Goal: Answer question/provide support: Answer question/provide support

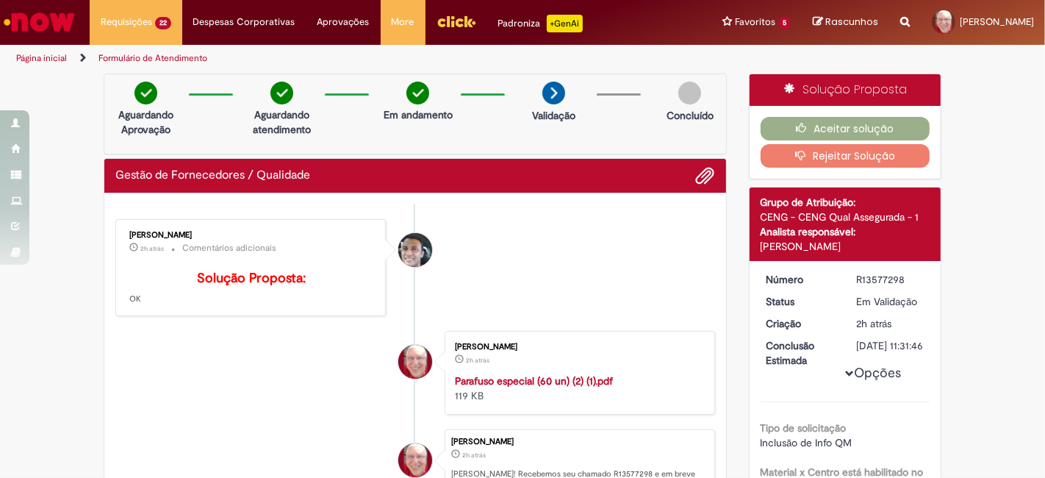
scroll to position [301, 0]
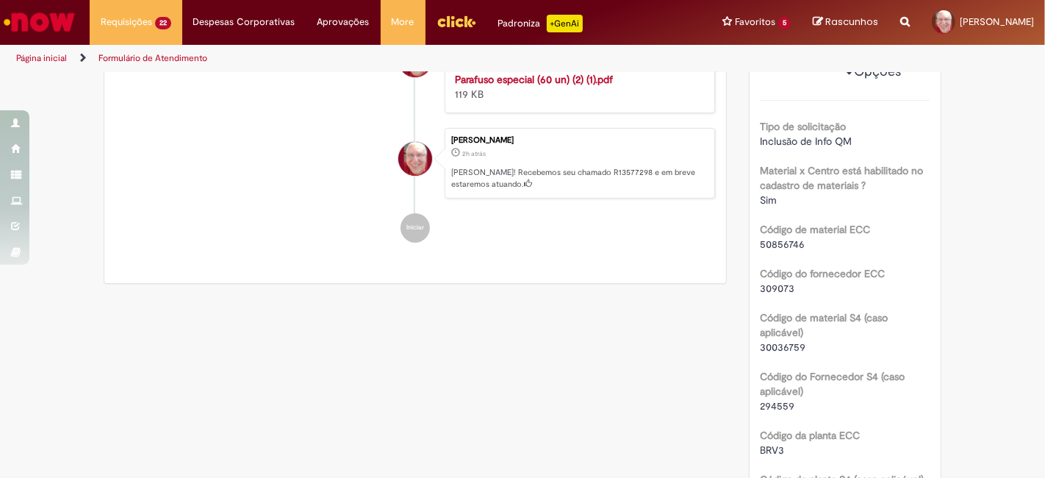
click at [176, 106] on li "[PERSON_NAME] 2h atrás 2 horas atrás Parafuso especial (60 un) (2) (1).pdf 119 …" at bounding box center [415, 71] width 600 height 84
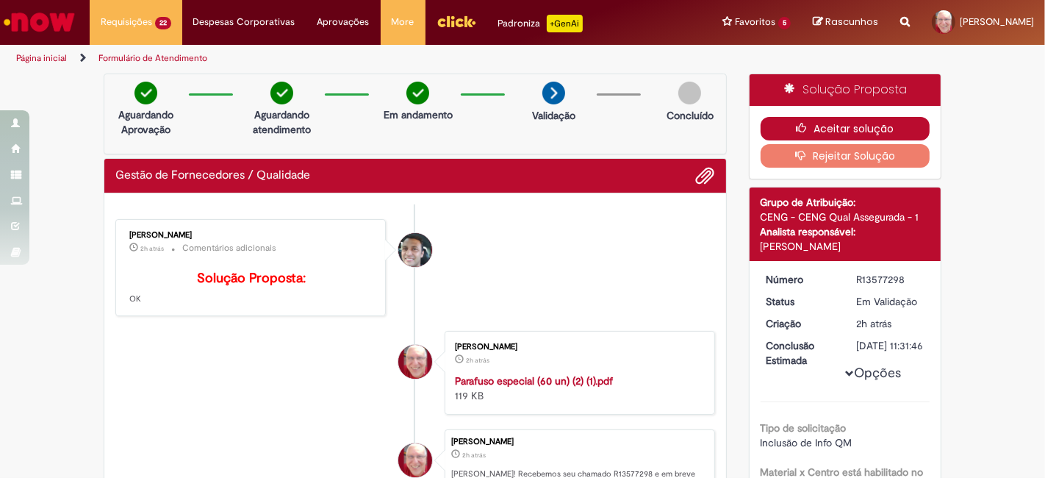
click at [883, 127] on button "Aceitar solução" at bounding box center [846, 129] width 170 height 24
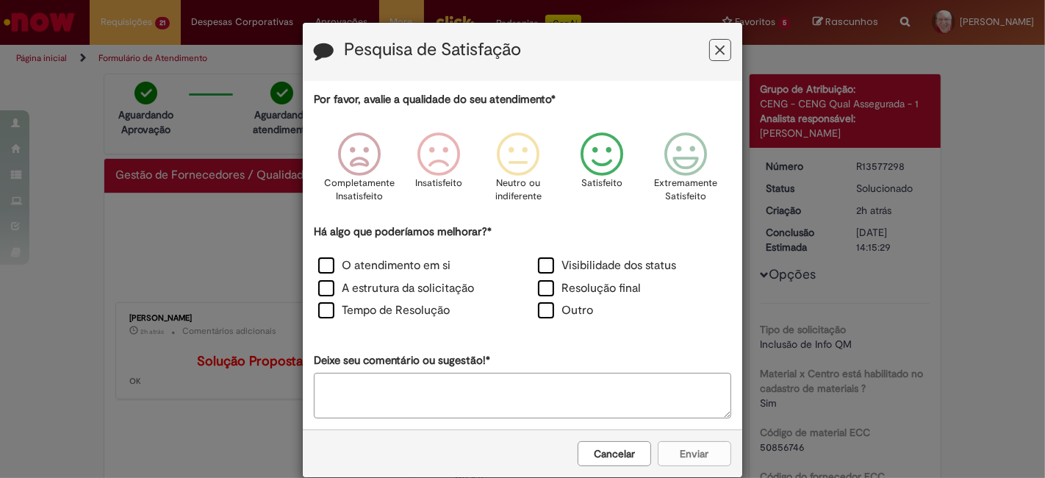
click at [593, 158] on icon "Feedback" at bounding box center [602, 154] width 55 height 44
click at [403, 264] on label "O atendimento em si" at bounding box center [384, 265] width 132 height 17
click at [694, 449] on button "Enviar" at bounding box center [694, 453] width 73 height 25
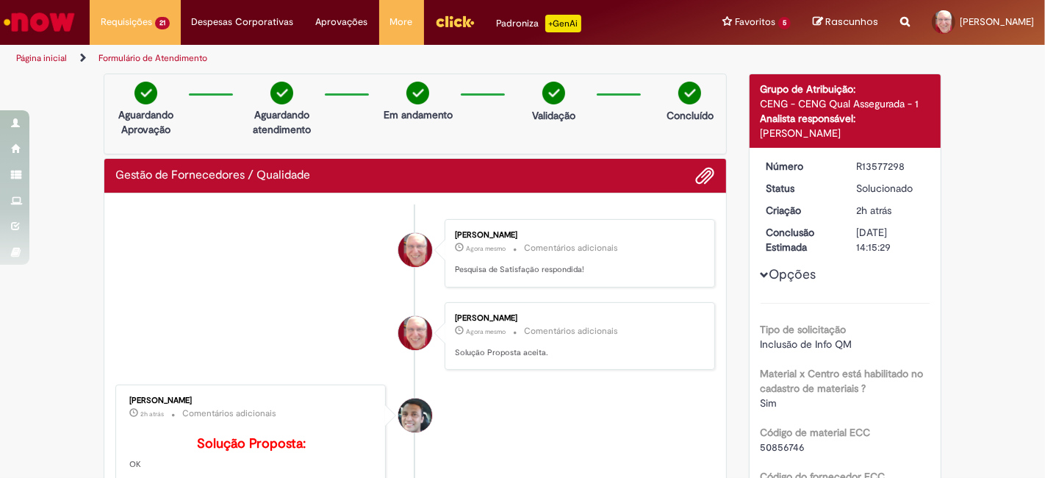
click at [875, 162] on div "R13577298" at bounding box center [890, 166] width 68 height 15
copy div "R13577298"
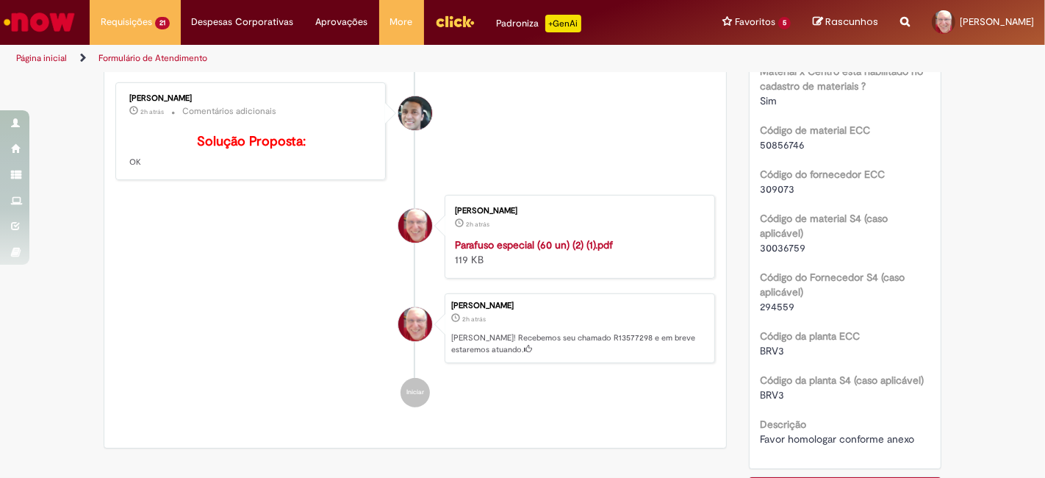
scroll to position [326, 0]
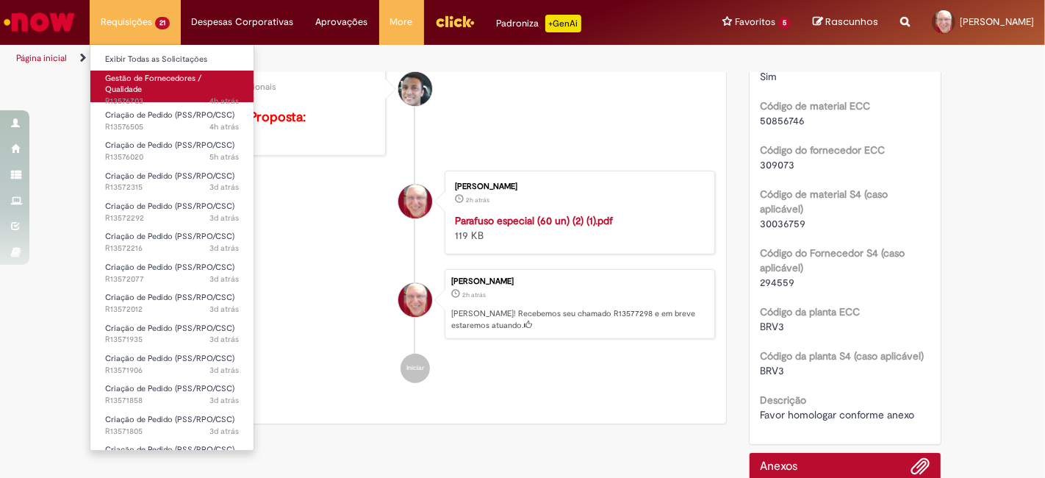
click at [140, 99] on span "4h atrás 4 horas atrás R13576703" at bounding box center [172, 102] width 134 height 12
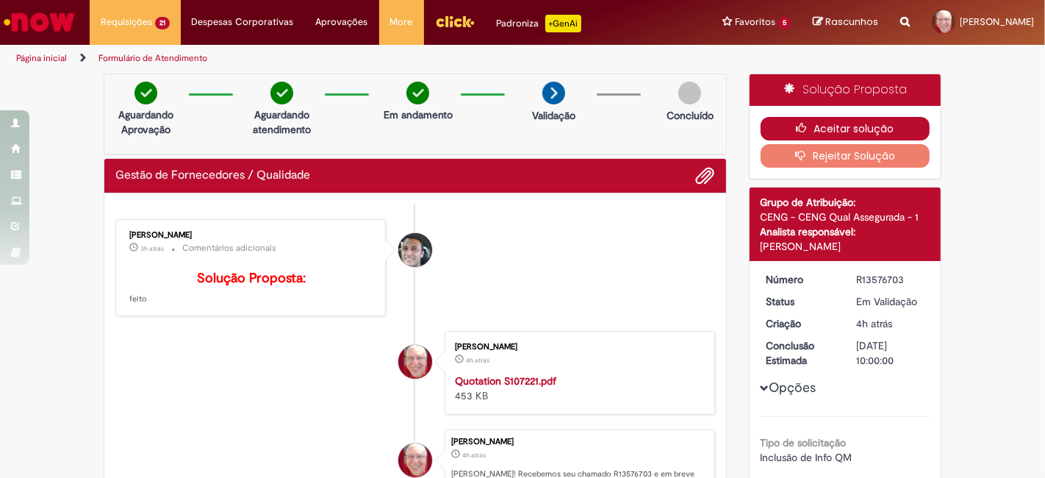
click at [864, 129] on button "Aceitar solução" at bounding box center [846, 129] width 170 height 24
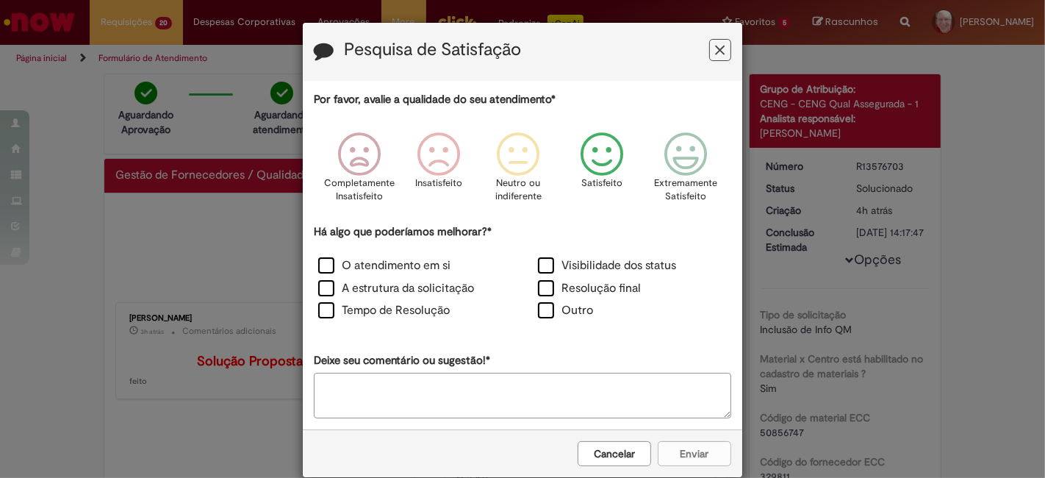
click at [597, 158] on icon "Feedback" at bounding box center [602, 154] width 55 height 44
click at [404, 268] on label "O atendimento em si" at bounding box center [384, 265] width 132 height 17
click at [689, 452] on button "Enviar" at bounding box center [694, 453] width 73 height 25
